Goal: Task Accomplishment & Management: Use online tool/utility

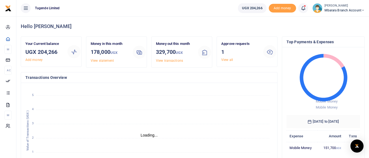
scroll to position [4, 4]
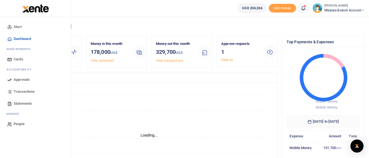
click at [11, 80] on icon at bounding box center [9, 79] width 5 height 5
click at [9, 80] on icon at bounding box center [9, 79] width 5 height 5
click at [16, 80] on span "Approvals" at bounding box center [22, 79] width 16 height 5
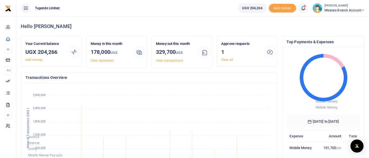
click at [257, 52] on h3 "1" at bounding box center [240, 52] width 38 height 8
click at [270, 53] on icon at bounding box center [269, 52] width 7 height 7
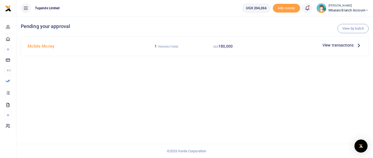
click at [357, 46] on icon at bounding box center [358, 45] width 6 height 6
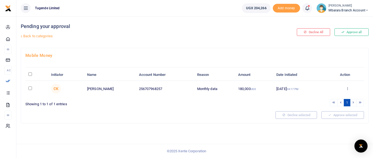
click at [31, 89] on input "checkbox" at bounding box center [30, 89] width 4 height 4
checkbox input "true"
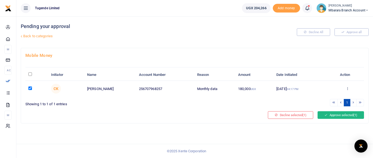
click at [336, 115] on button "Approve selected (1)" at bounding box center [340, 116] width 46 height 8
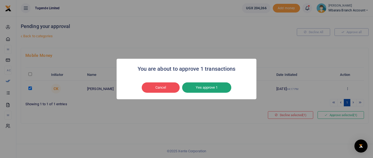
click at [201, 88] on button "Yes approve 1" at bounding box center [206, 88] width 49 height 10
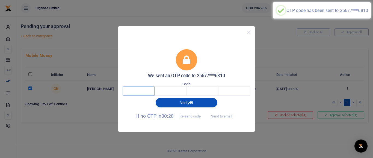
click at [145, 91] on input "text" at bounding box center [138, 91] width 32 height 9
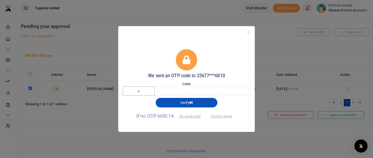
type input "4"
type input "5"
type input "0"
type input "2"
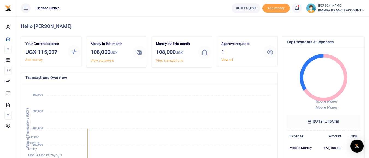
scroll to position [4, 4]
click at [267, 53] on icon at bounding box center [269, 52] width 7 height 7
click at [269, 51] on icon at bounding box center [269, 52] width 7 height 7
click at [264, 53] on div at bounding box center [269, 51] width 13 height 13
click at [268, 49] on icon at bounding box center [269, 52] width 7 height 7
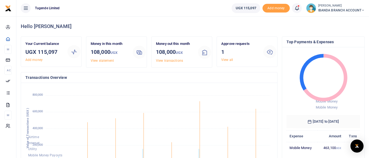
click at [267, 52] on icon at bounding box center [269, 52] width 7 height 7
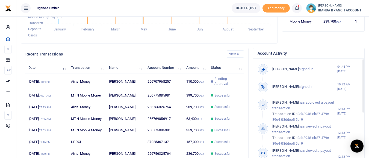
scroll to position [0, 0]
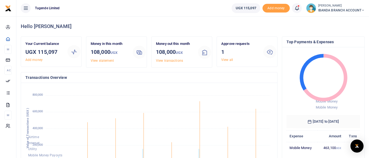
click at [270, 54] on icon at bounding box center [269, 52] width 7 height 7
click at [271, 53] on icon at bounding box center [269, 52] width 7 height 7
